Goal: Information Seeking & Learning: Learn about a topic

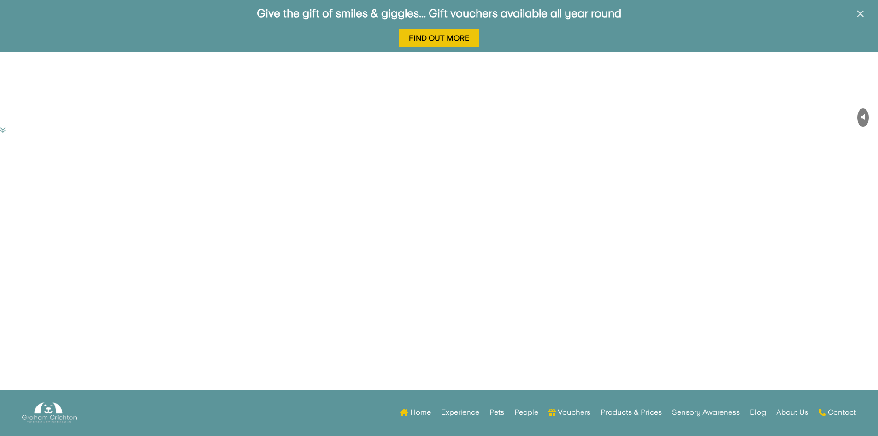
click at [864, 14] on span "×" at bounding box center [860, 14] width 9 height 18
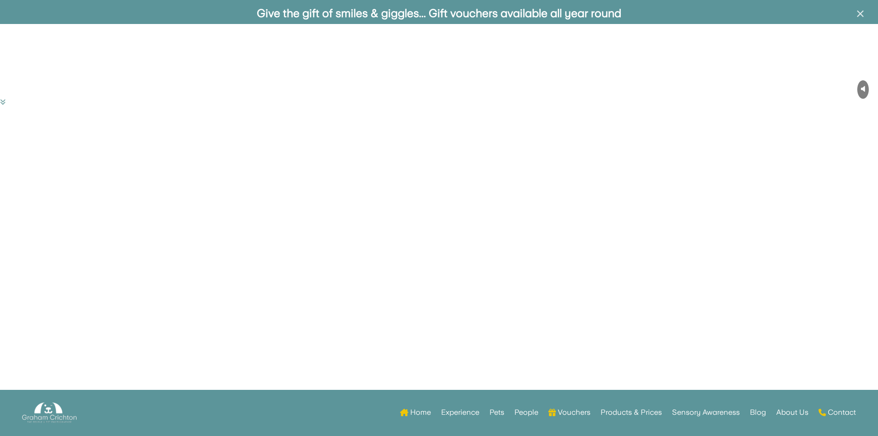
click at [138, 24] on video "Your browser does not support HTML5 video." at bounding box center [69, 58] width 138 height 69
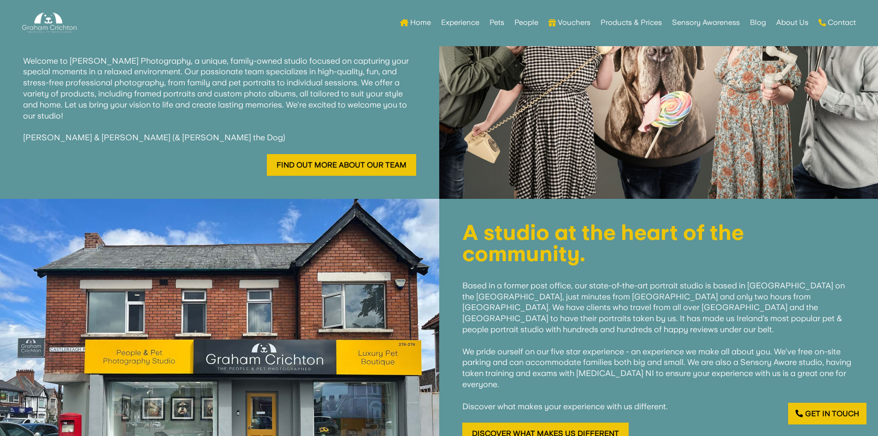
scroll to position [507, 0]
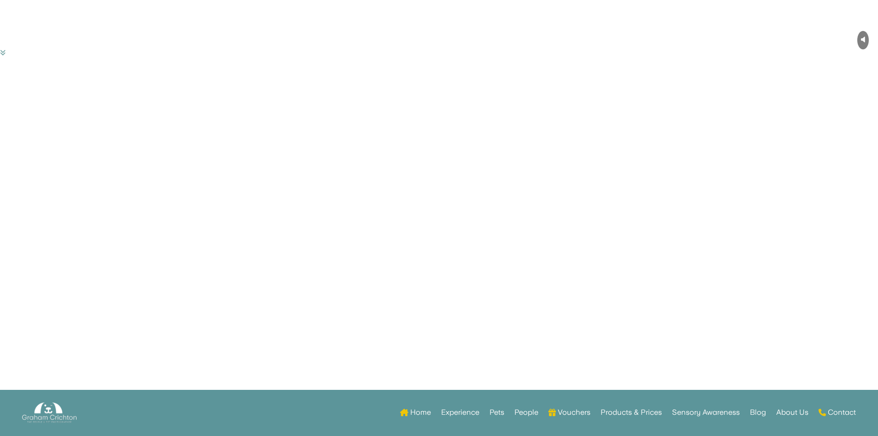
scroll to position [46, 0]
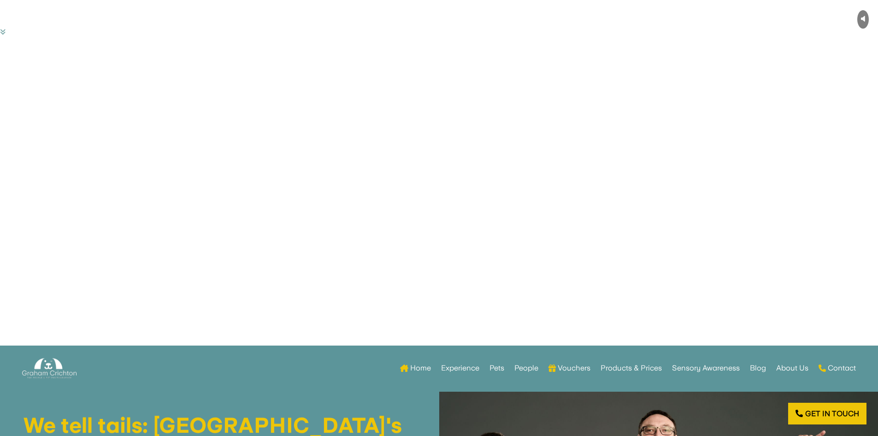
drag, startPoint x: 398, startPoint y: 187, endPoint x: 222, endPoint y: 194, distance: 176.7
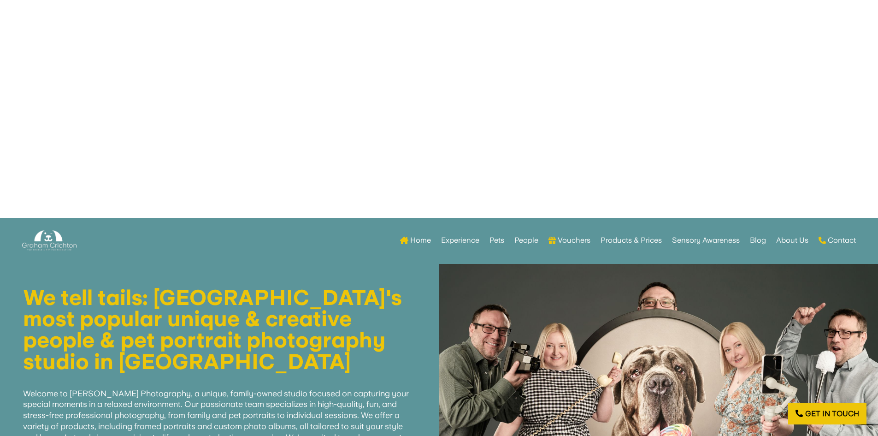
scroll to position [184, 0]
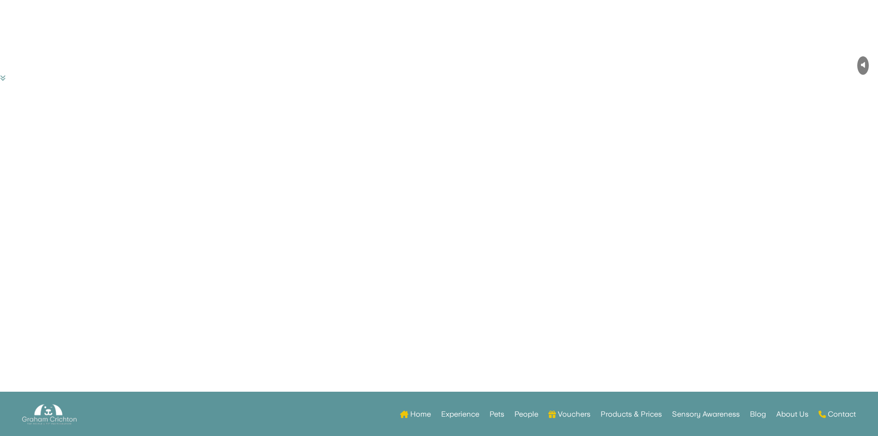
scroll to position [184, 0]
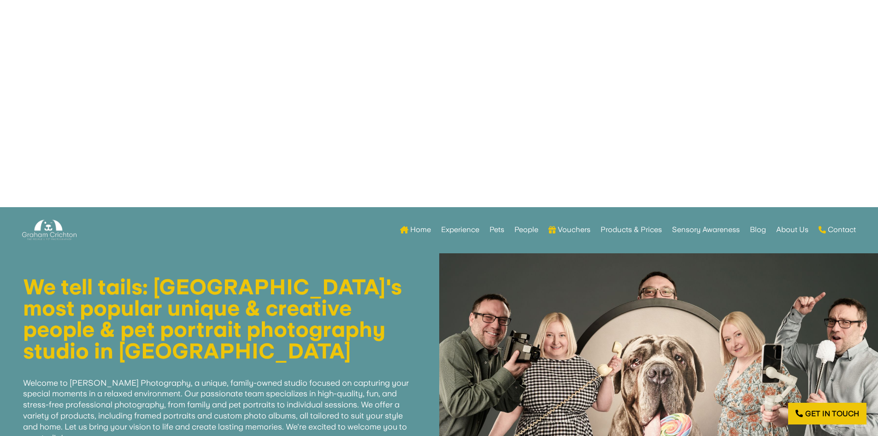
scroll to position [184, 0]
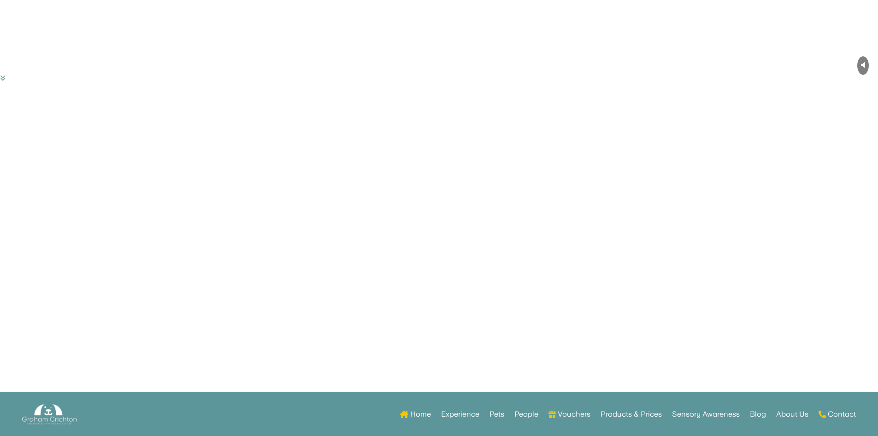
scroll to position [184, 0]
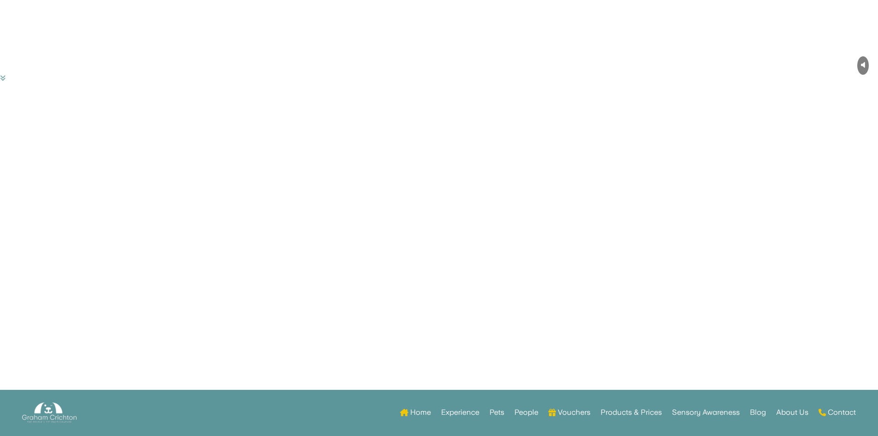
click at [575, 412] on link "Vouchers" at bounding box center [570, 414] width 42 height 36
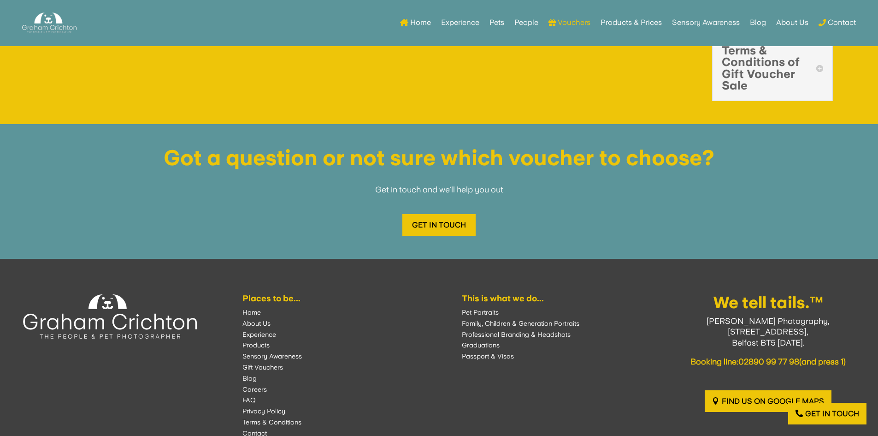
scroll to position [1982, 0]
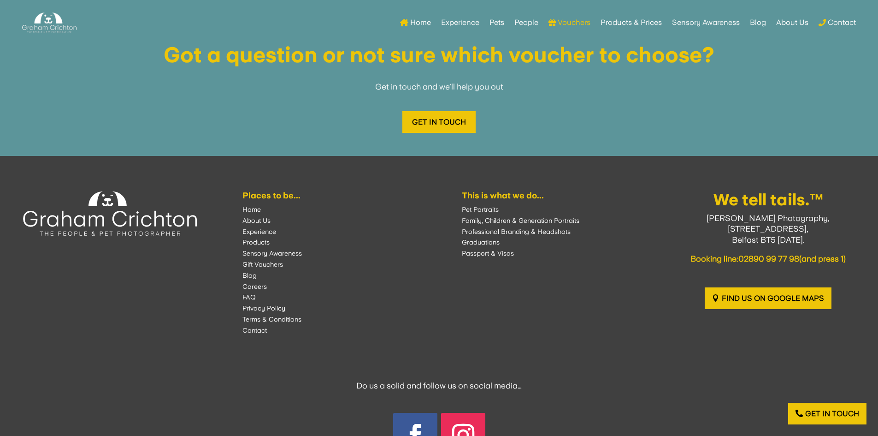
click at [268, 241] on font "Products" at bounding box center [255, 241] width 27 height 7
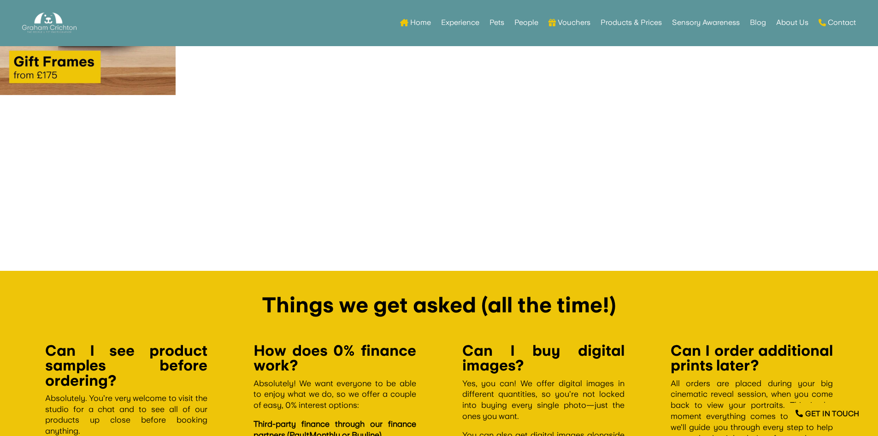
scroll to position [1245, 0]
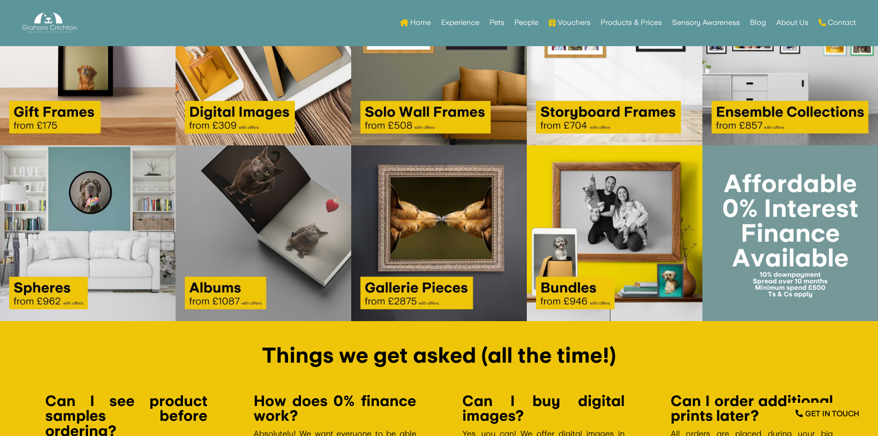
click at [775, 222] on img at bounding box center [791, 233] width 176 height 176
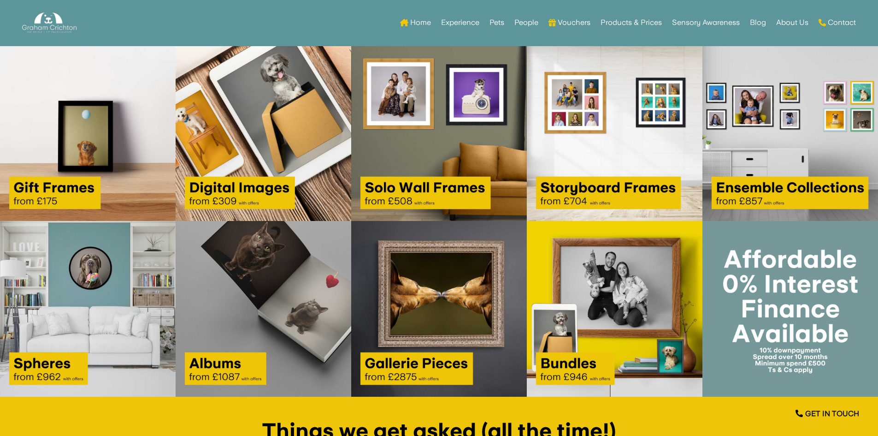
scroll to position [1153, 0]
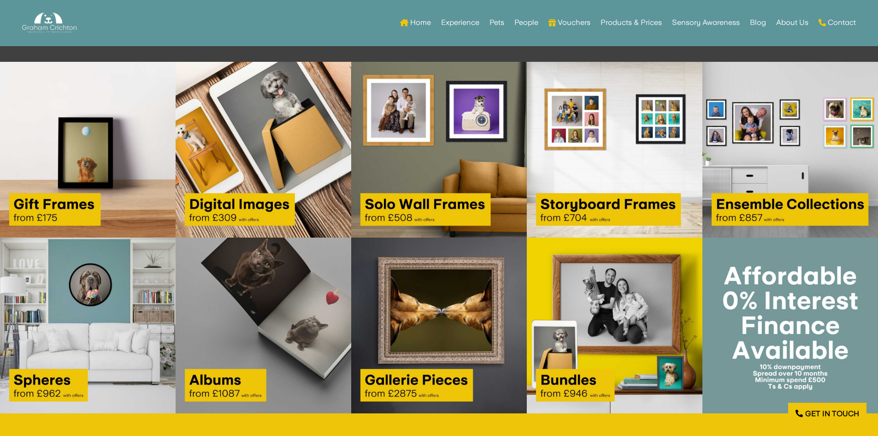
click at [799, 303] on img at bounding box center [791, 325] width 176 height 176
click at [647, 307] on img at bounding box center [615, 325] width 176 height 176
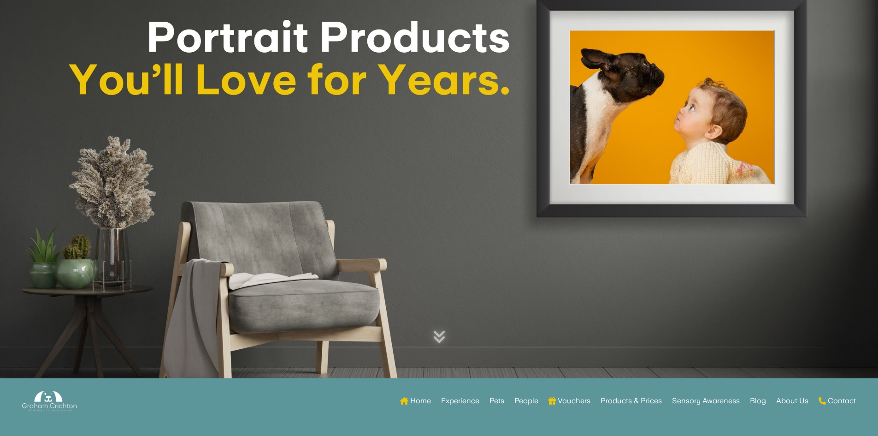
scroll to position [0, 0]
